Goal: Information Seeking & Learning: Learn about a topic

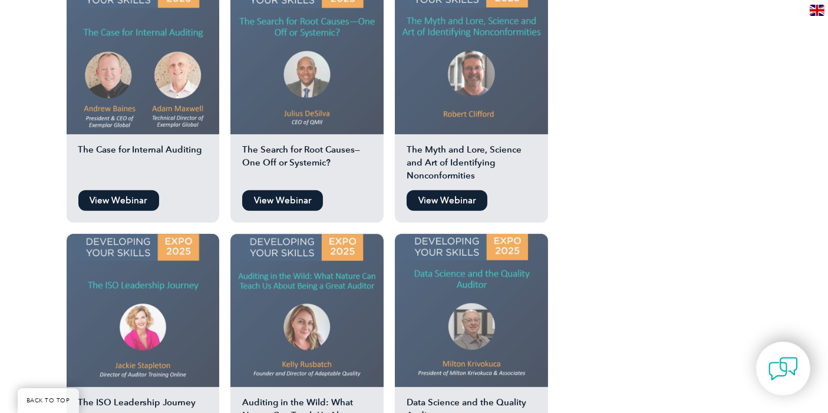
scroll to position [1113, 0]
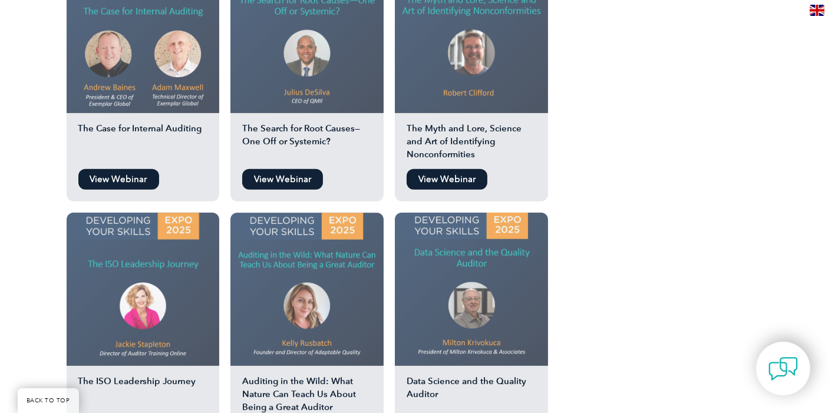
click at [176, 270] on img at bounding box center [143, 289] width 153 height 153
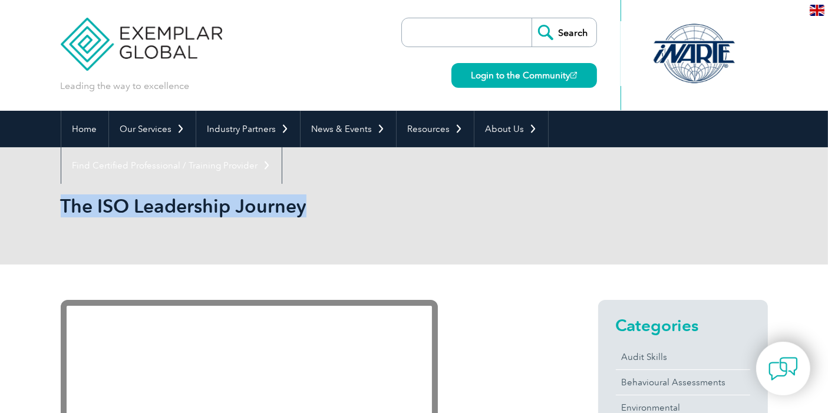
drag, startPoint x: 64, startPoint y: 208, endPoint x: 310, endPoint y: 206, distance: 246.4
click at [310, 206] on h1 "The ISO Leadership Journey" at bounding box center [287, 205] width 453 height 23
copy h1 "The ISO Leadership Journey"
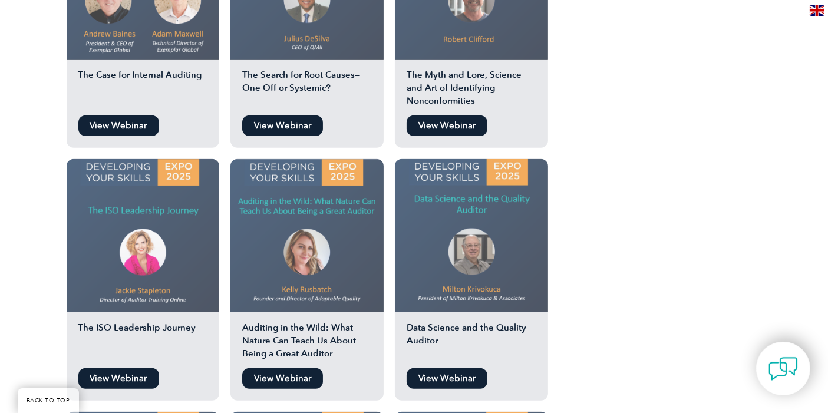
scroll to position [1179, 0]
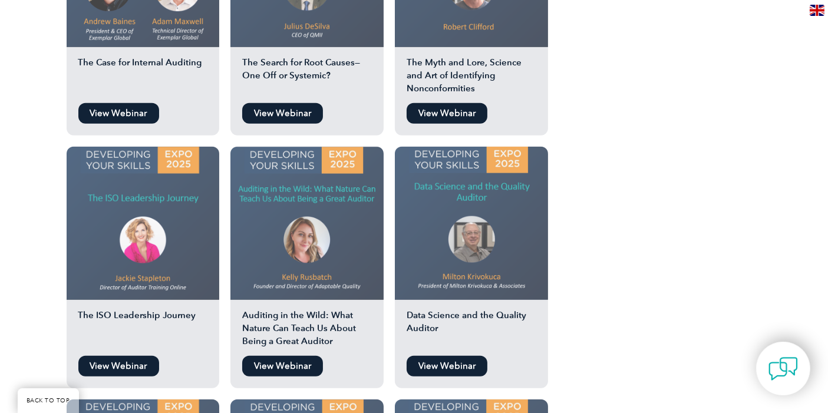
click at [329, 174] on img at bounding box center [306, 223] width 153 height 153
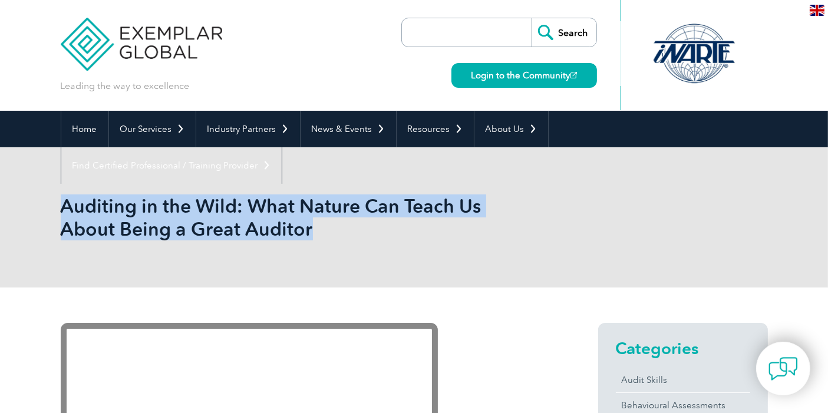
drag, startPoint x: 65, startPoint y: 207, endPoint x: 316, endPoint y: 228, distance: 252.0
click at [316, 228] on h1 "Auditing in the Wild: What Nature Can Teach Us About Being a Great Auditor" at bounding box center [287, 217] width 453 height 46
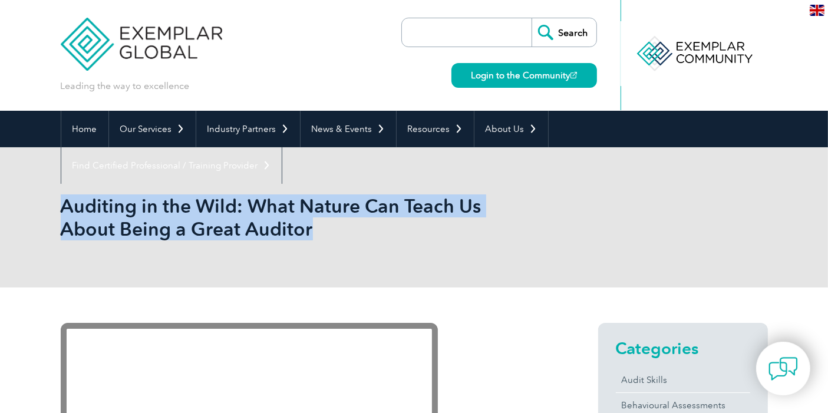
copy h1 "Auditing in the Wild: What Nature Can Teach Us About Being a Great Auditor"
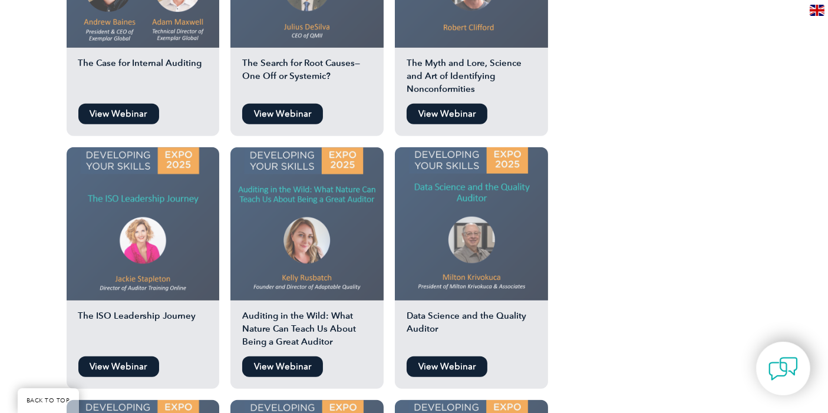
scroll to position [1179, 0]
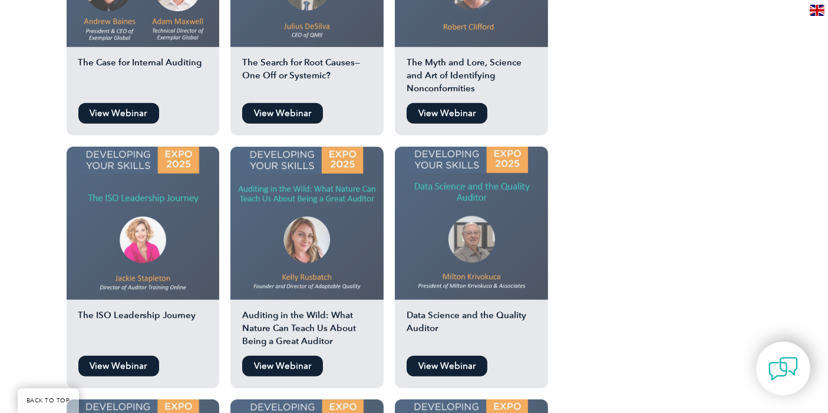
click at [479, 184] on img at bounding box center [471, 223] width 153 height 153
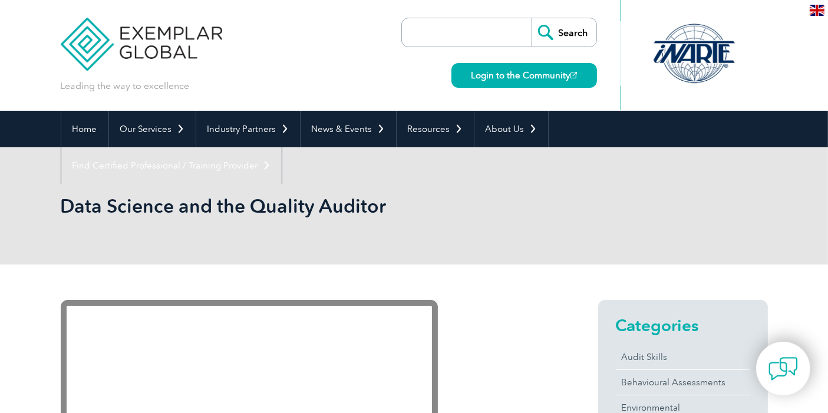
click at [136, 206] on h1 "Data Science and the Quality Auditor" at bounding box center [287, 205] width 453 height 23
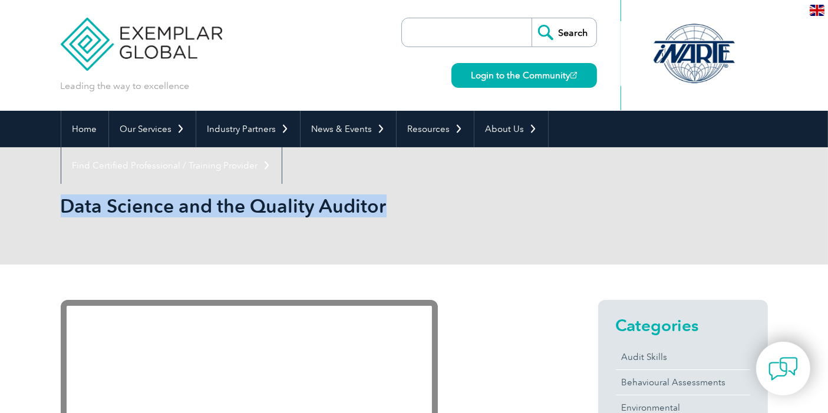
click at [136, 206] on h1 "Data Science and the Quality Auditor" at bounding box center [287, 205] width 453 height 23
copy body "Data Science and the Quality Auditor"
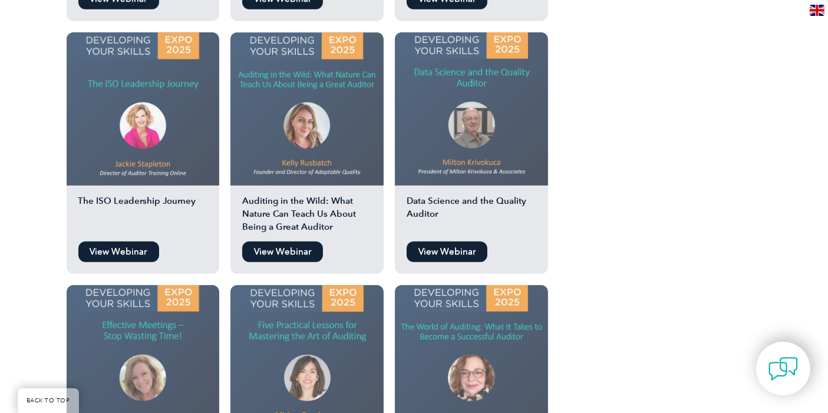
scroll to position [1375, 0]
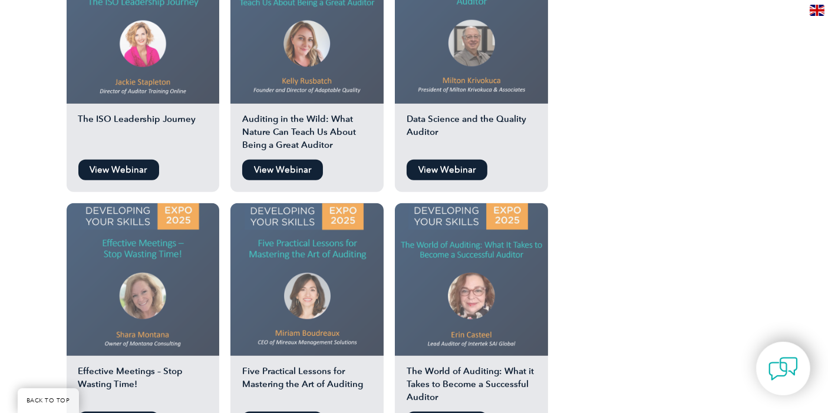
click at [158, 228] on img at bounding box center [143, 279] width 153 height 153
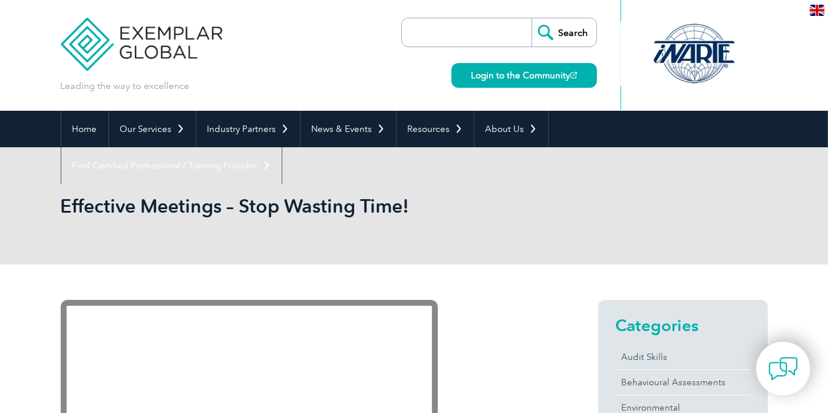
click at [176, 205] on h1 "Effective Meetings – Stop Wasting Time!" at bounding box center [287, 205] width 453 height 23
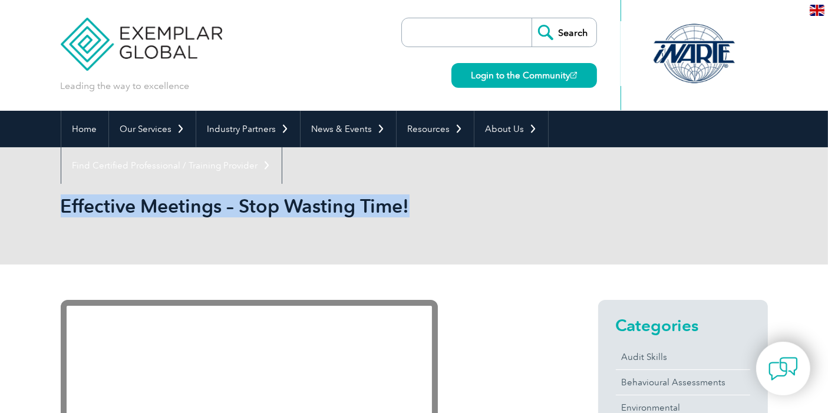
click at [176, 205] on h1 "Effective Meetings – Stop Wasting Time!" at bounding box center [287, 205] width 453 height 23
copy body "Effective Meetings – Stop Wasting Time!"
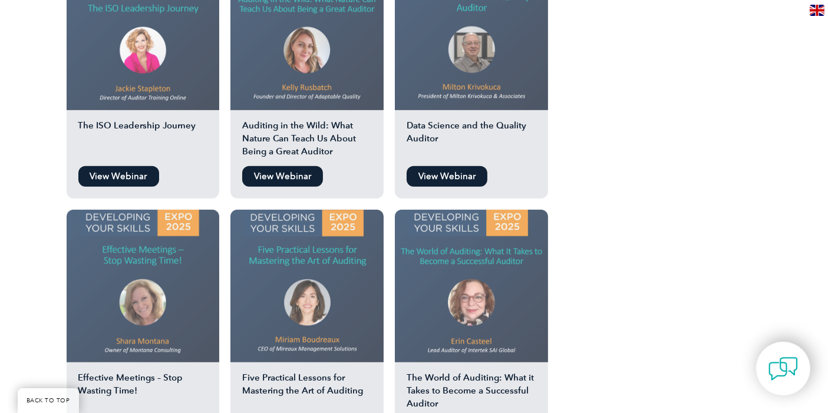
scroll to position [1375, 0]
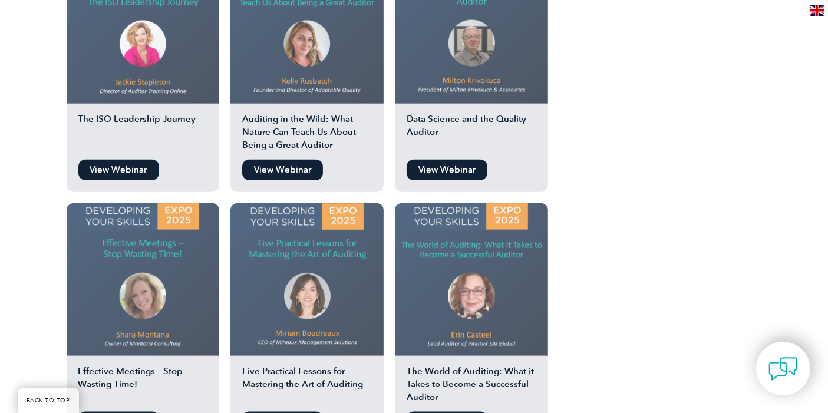
click at [302, 233] on img at bounding box center [306, 279] width 153 height 153
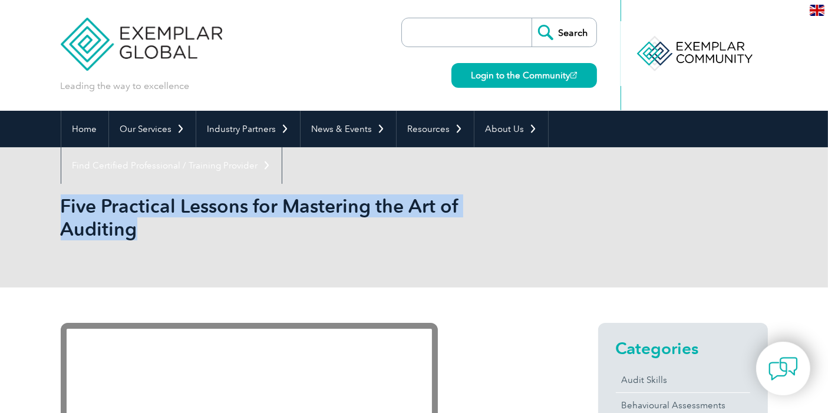
drag, startPoint x: 62, startPoint y: 207, endPoint x: 143, endPoint y: 235, distance: 85.0
click at [143, 235] on h1 "Five Practical Lessons for Mastering the Art of Auditing" at bounding box center [287, 217] width 453 height 46
copy h1 "Five Practical Lessons for Mastering the Art of Auditing"
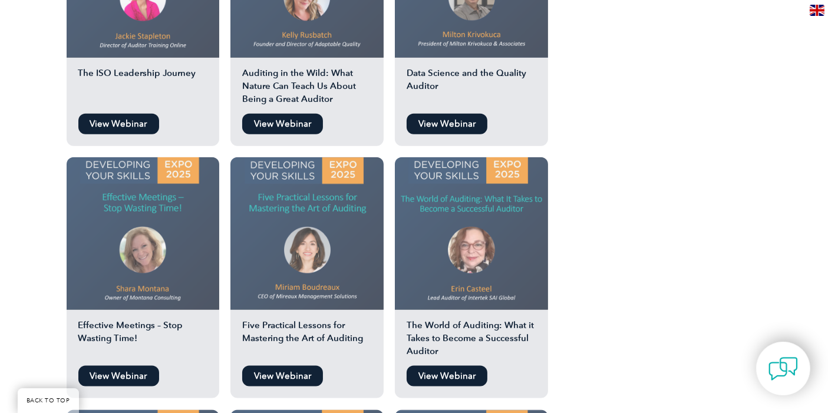
scroll to position [1440, 0]
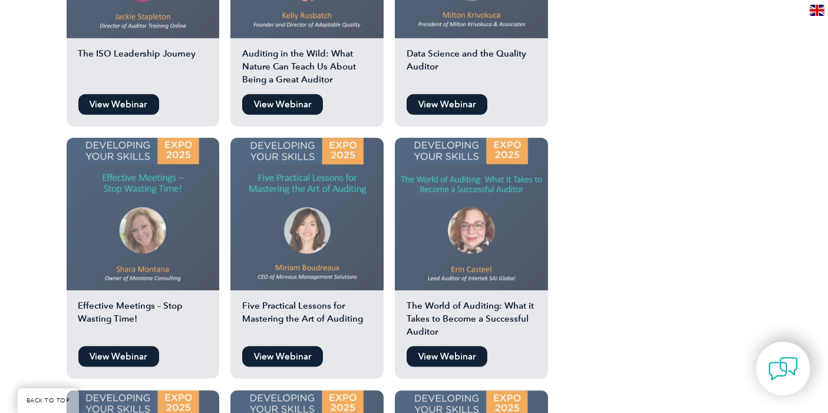
click at [478, 172] on img at bounding box center [471, 214] width 153 height 153
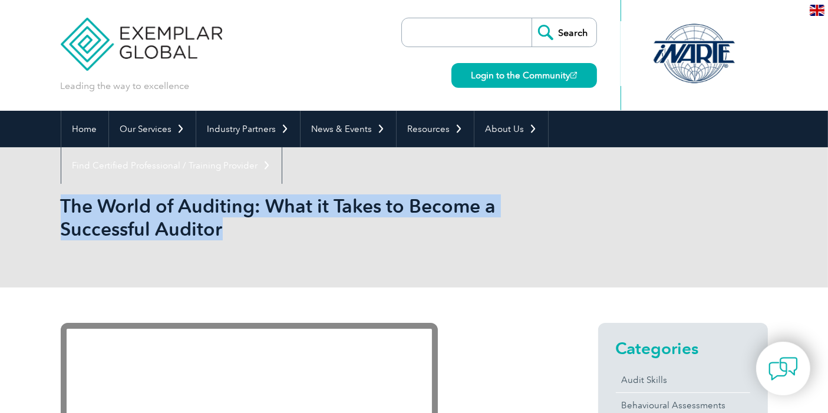
drag, startPoint x: 64, startPoint y: 203, endPoint x: 222, endPoint y: 239, distance: 162.7
click at [222, 239] on h1 "The World of Auditing: What it Takes to Become a Successful Auditor" at bounding box center [287, 217] width 453 height 46
copy h1 "The World of Auditing: What it Takes to Become a Successful Auditor"
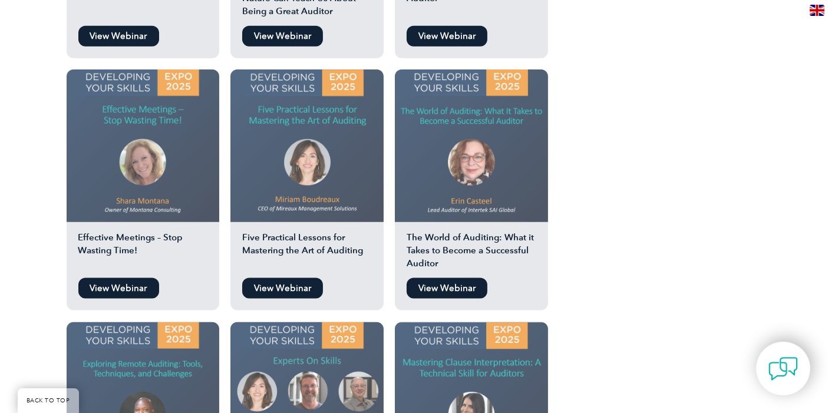
scroll to position [1637, 0]
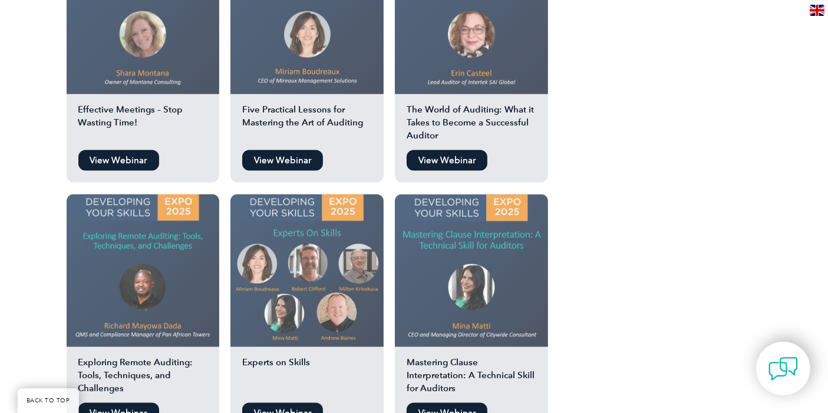
click at [144, 227] on img at bounding box center [143, 270] width 153 height 153
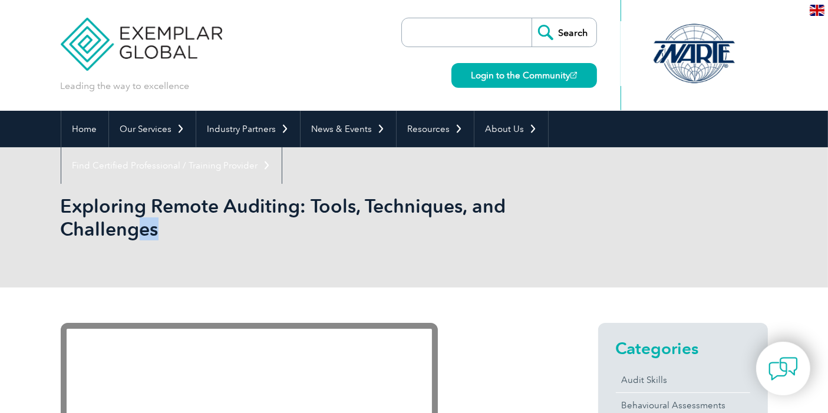
drag, startPoint x: 58, startPoint y: 205, endPoint x: 138, endPoint y: 227, distance: 82.7
click at [138, 227] on div "Exploring Remote Auditing: Tools, Techniques, and Challenges" at bounding box center [414, 217] width 828 height 140
click at [131, 230] on h1 "Exploring Remote Auditing: Tools, Techniques, and Challenges" at bounding box center [287, 217] width 453 height 46
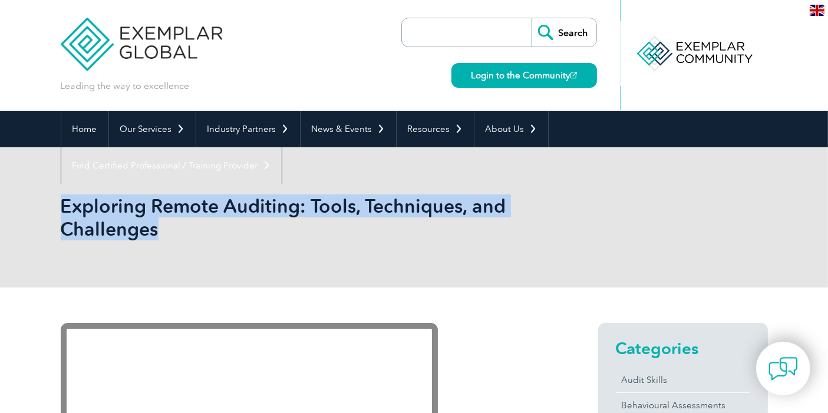
drag, startPoint x: 62, startPoint y: 210, endPoint x: 154, endPoint y: 225, distance: 93.6
click at [154, 225] on h1 "Exploring Remote Auditing: Tools, Techniques, and Challenges" at bounding box center [287, 217] width 453 height 46
copy h1 "Exploring Remote Auditing: Tools, Techniques, and Challenges"
